Goal: Task Accomplishment & Management: Use online tool/utility

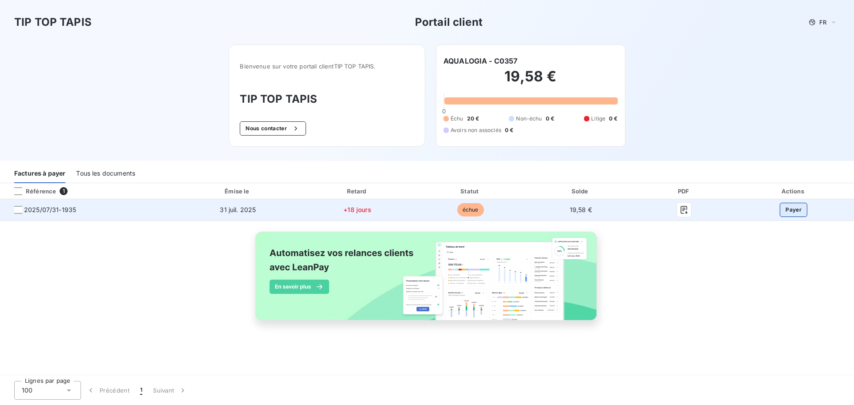
click at [791, 209] on button "Payer" at bounding box center [794, 210] width 28 height 14
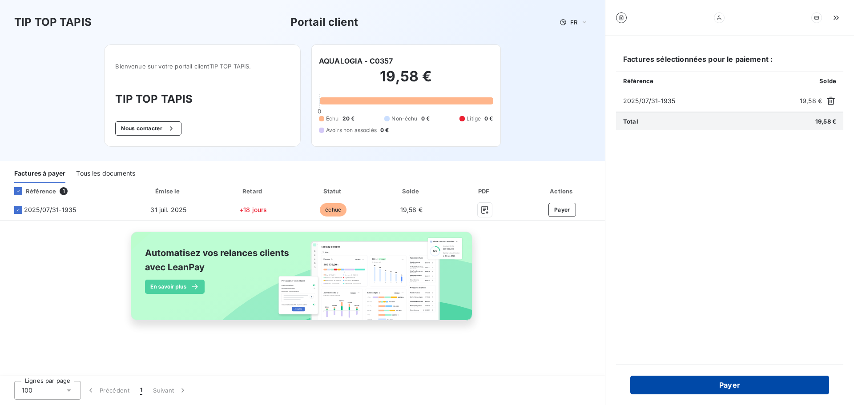
click at [743, 384] on button "Payer" at bounding box center [729, 385] width 199 height 19
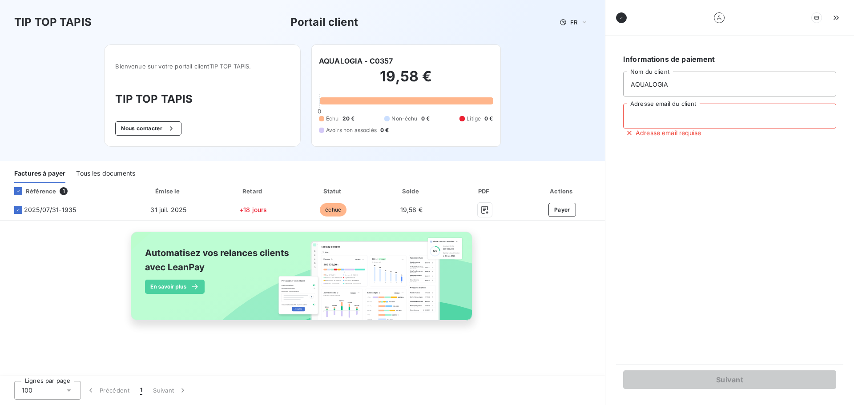
click at [647, 110] on input "Adresse email du client" at bounding box center [729, 116] width 213 height 25
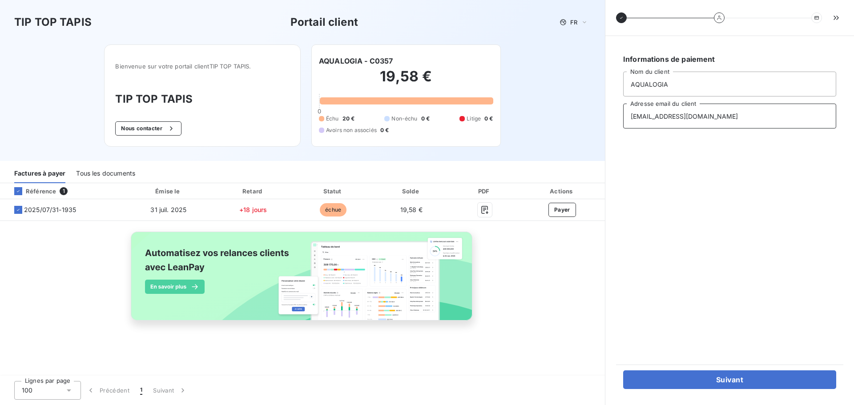
type input "aqualogiacrepyenvalois@gmail.com"
click at [759, 202] on div "Informations de paiement AQUALOGIA Nom du client aqualogiacrepyenvalois@gmail.c…" at bounding box center [729, 200] width 227 height 307
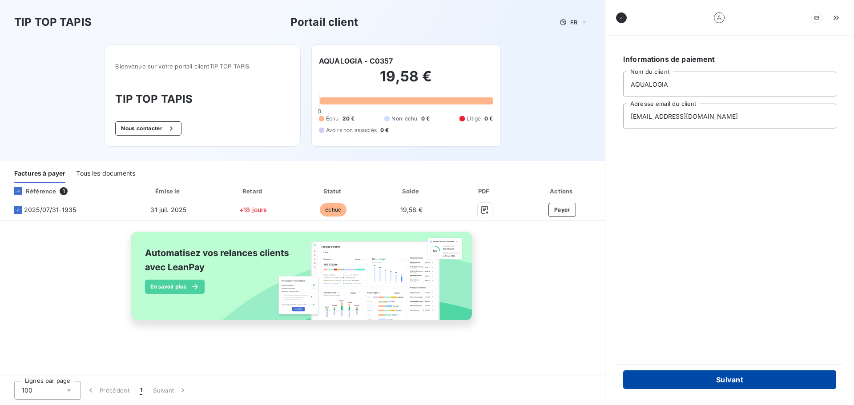
click at [736, 381] on button "Suivant" at bounding box center [729, 379] width 213 height 19
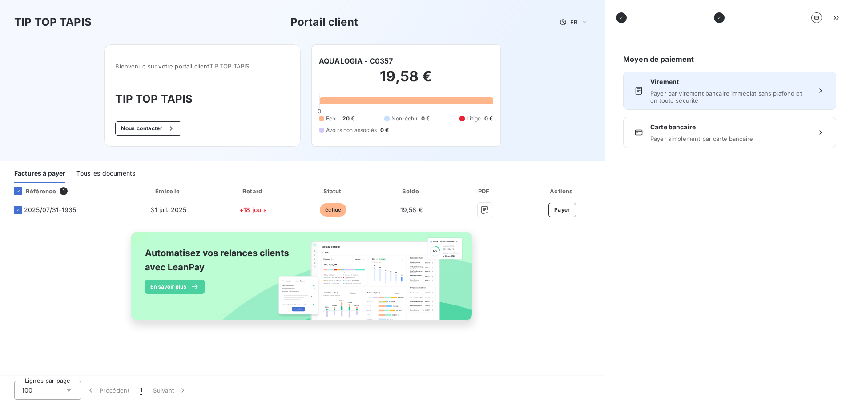
click at [744, 91] on span "Payer par virement bancaire immédiat sans plafond et en toute sécurité" at bounding box center [729, 97] width 159 height 14
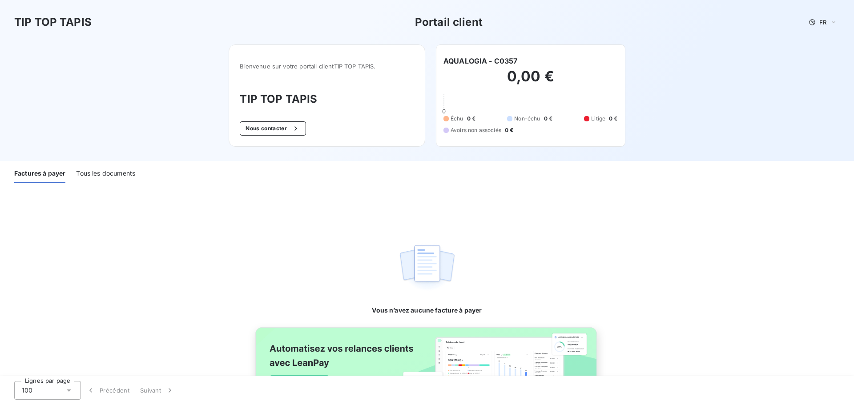
click at [110, 172] on div "Tous les documents" at bounding box center [105, 174] width 59 height 19
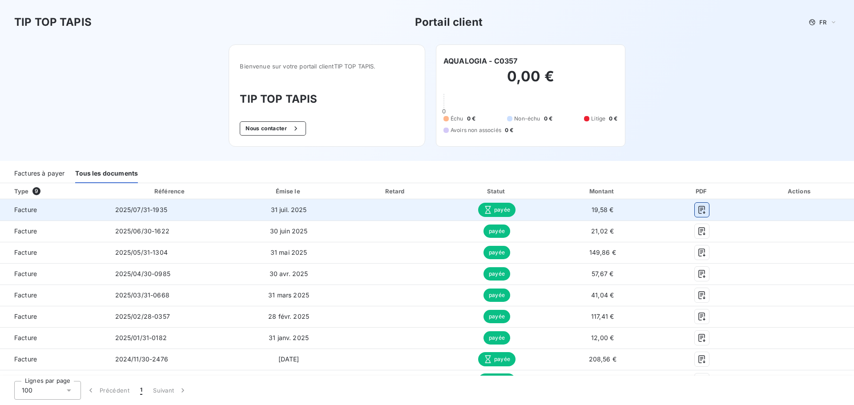
click at [699, 211] on icon "button" at bounding box center [701, 209] width 9 height 9
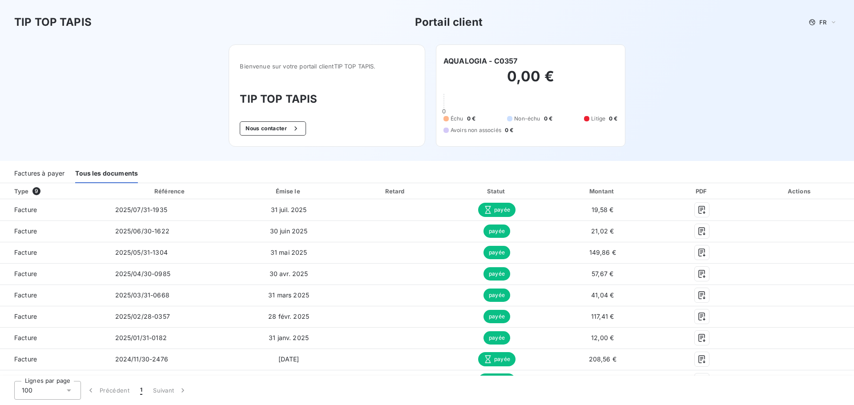
click at [521, 29] on div "TIP TOP TAPIS Portail client FR" at bounding box center [426, 22] width 825 height 16
click at [830, 24] on icon at bounding box center [833, 22] width 7 height 9
